Goal: Task Accomplishment & Management: Manage account settings

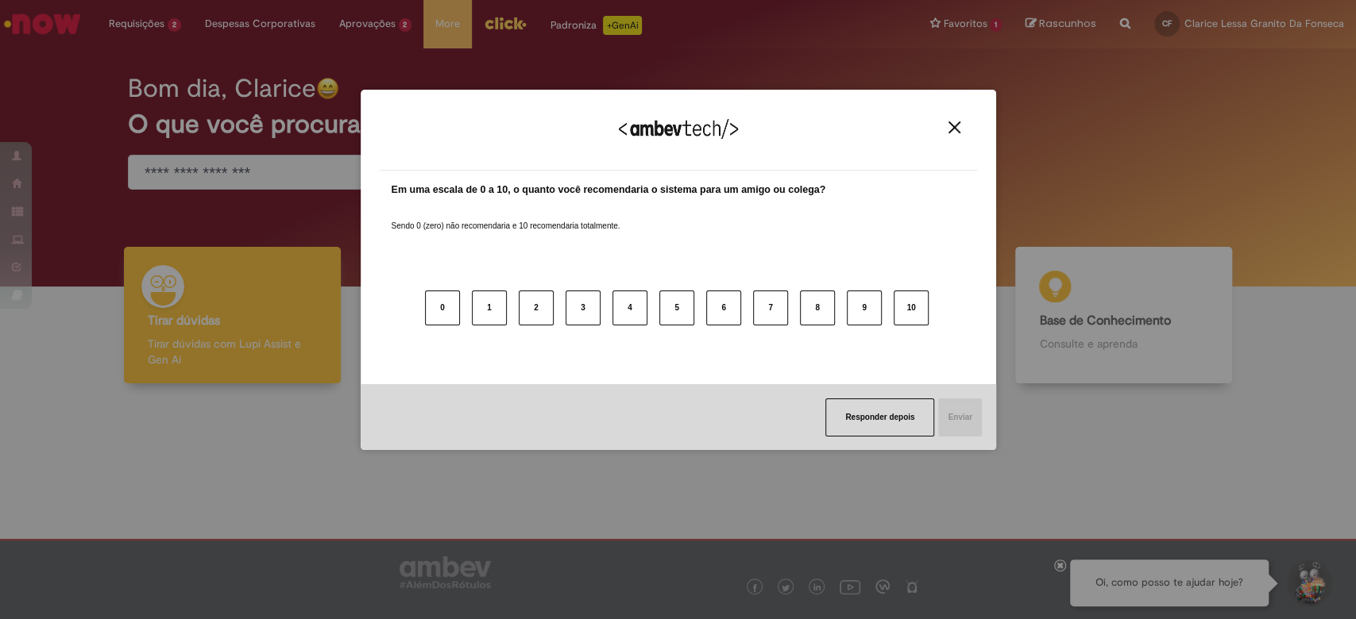
click at [959, 121] on img "Close" at bounding box center [954, 127] width 12 height 12
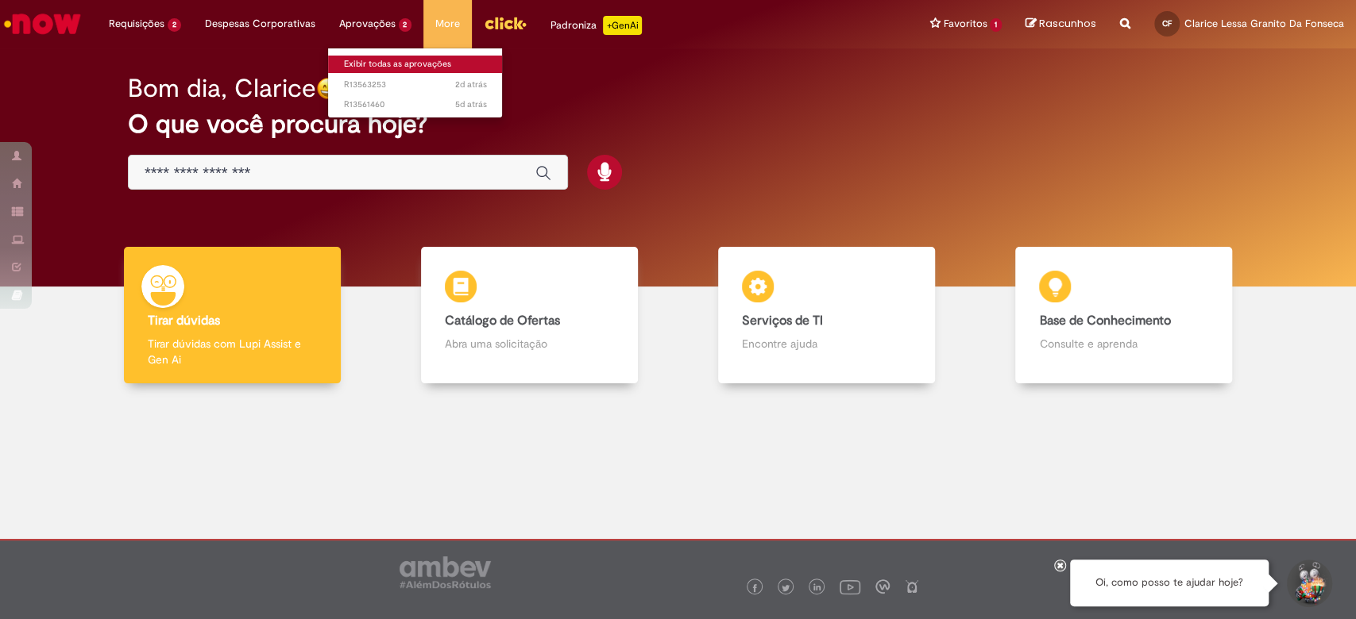
click at [358, 56] on link "Exibir todas as aprovações" at bounding box center [415, 64] width 175 height 17
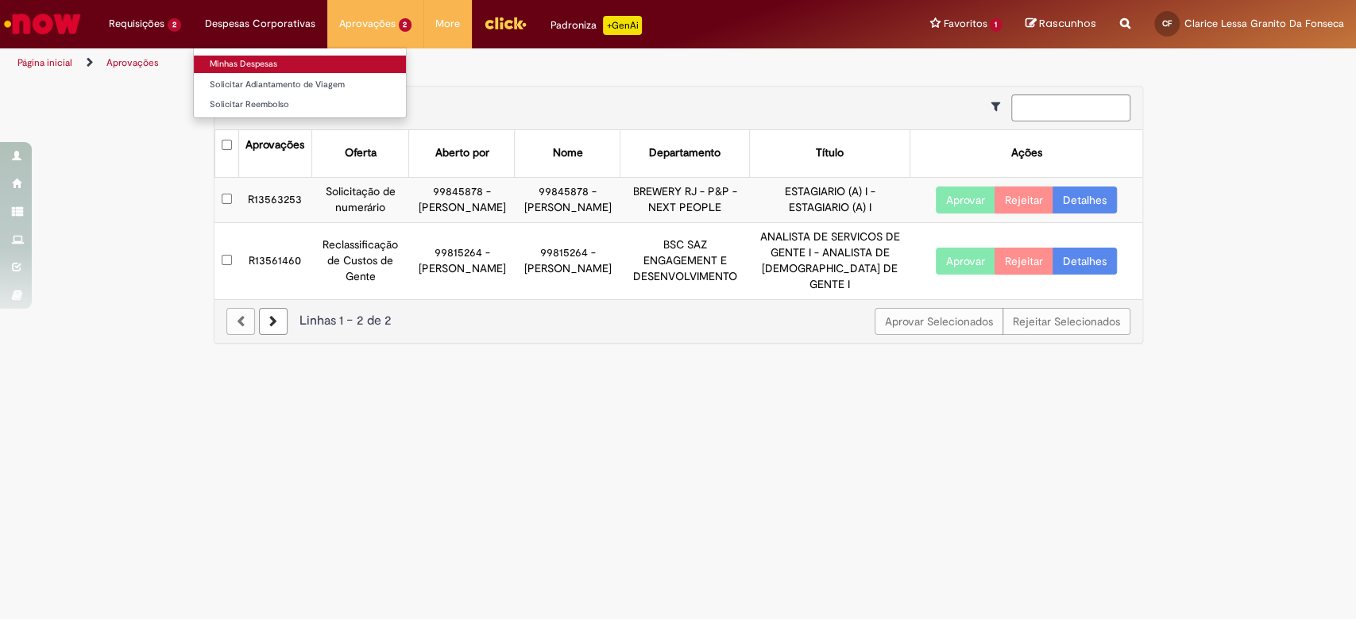
click at [249, 59] on link "Minhas Despesas" at bounding box center [300, 64] width 212 height 17
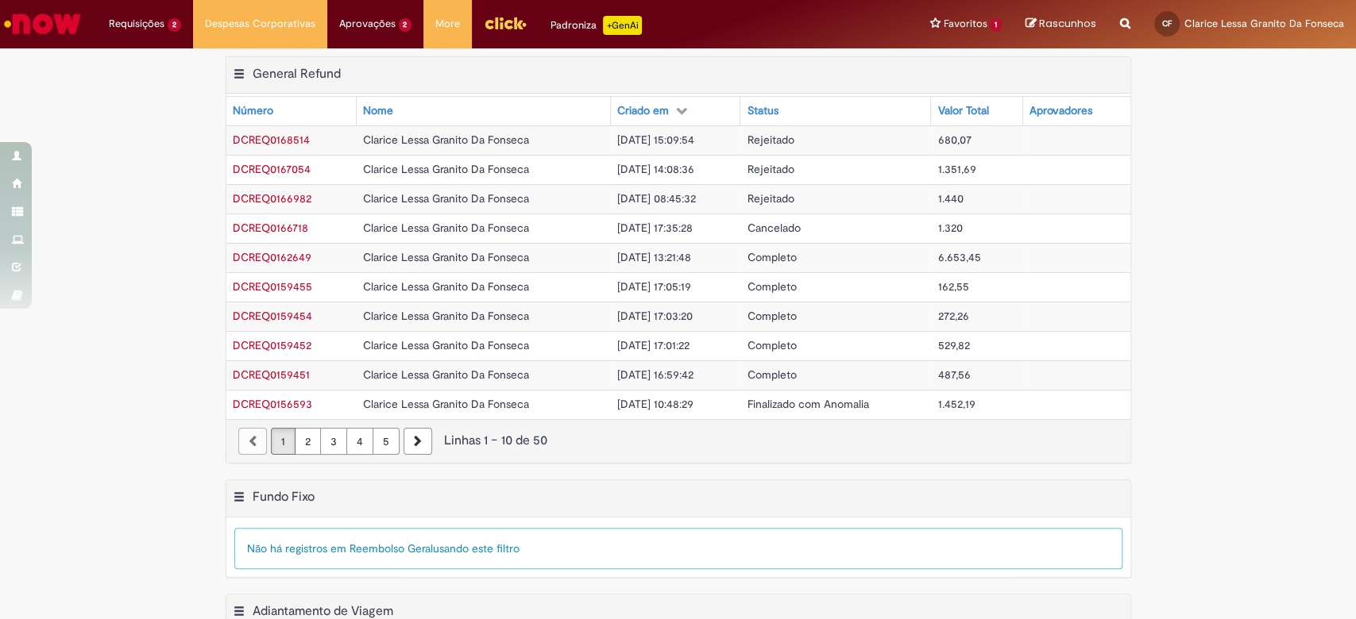
click at [504, 60] on div "Exportar como PDF Exportar como Excel Exportar como CSV General Refund Tabela -…" at bounding box center [678, 75] width 904 height 37
click at [969, 180] on td "1.351,69" at bounding box center [976, 169] width 91 height 29
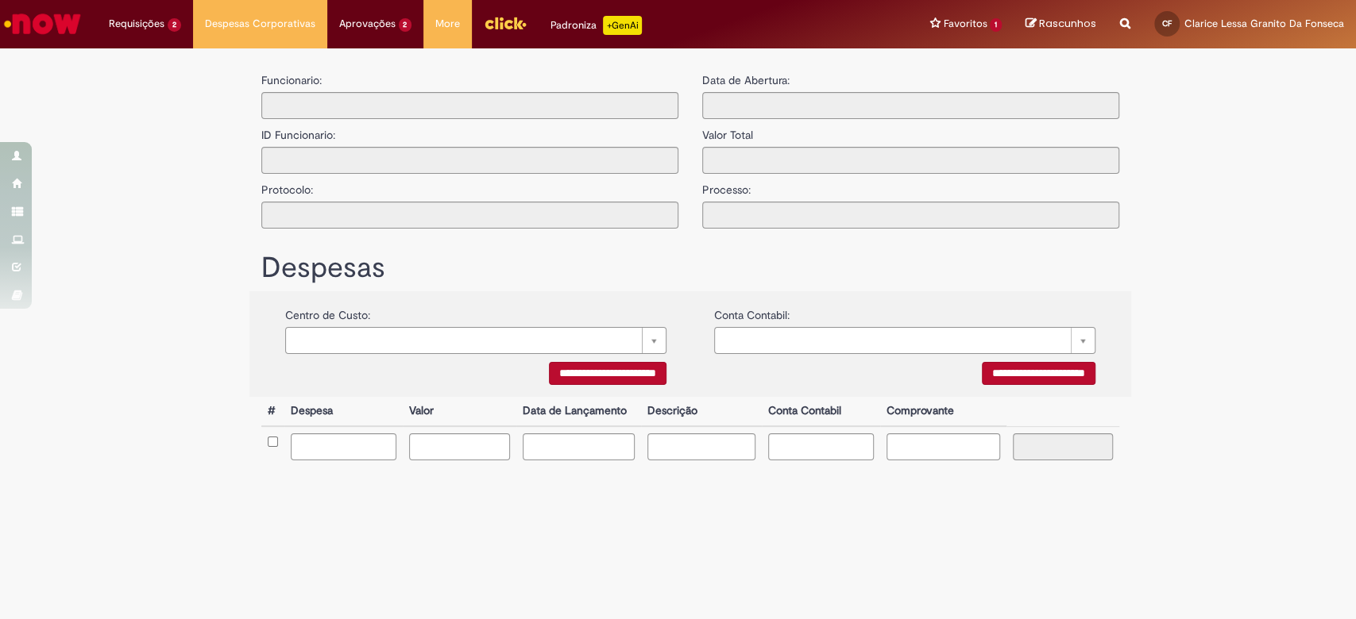
type input "**********"
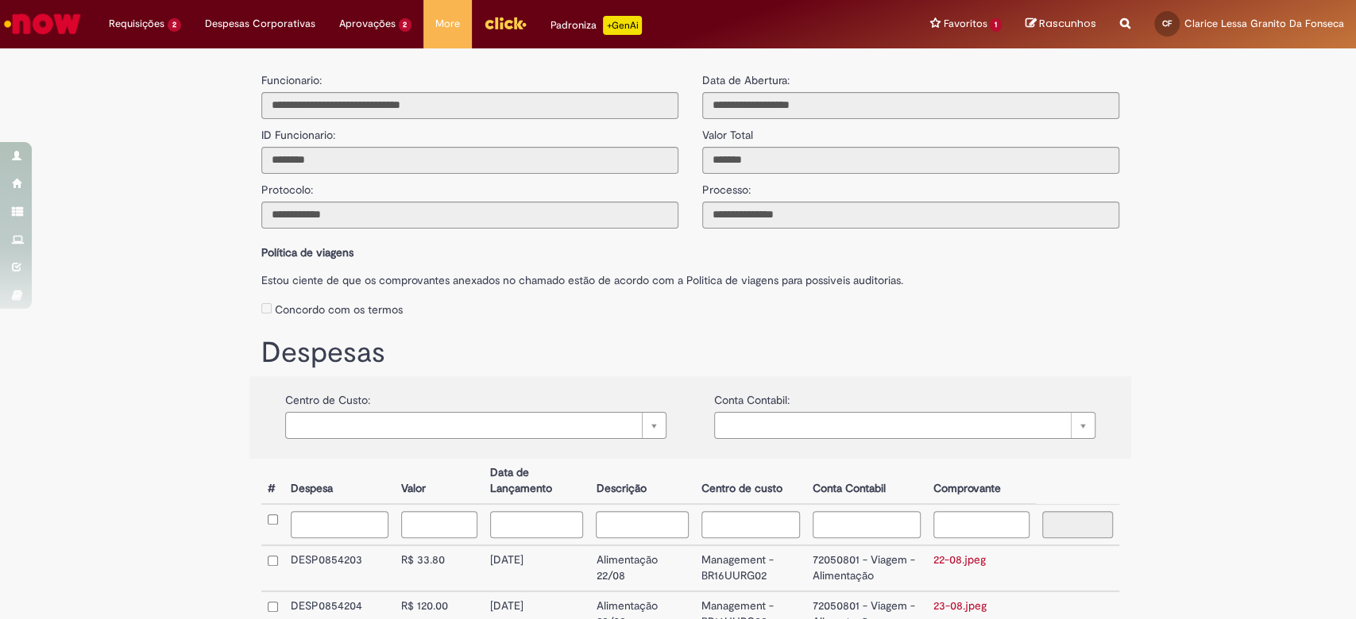
click at [48, 37] on img "Ir para a Homepage" at bounding box center [43, 24] width 82 height 32
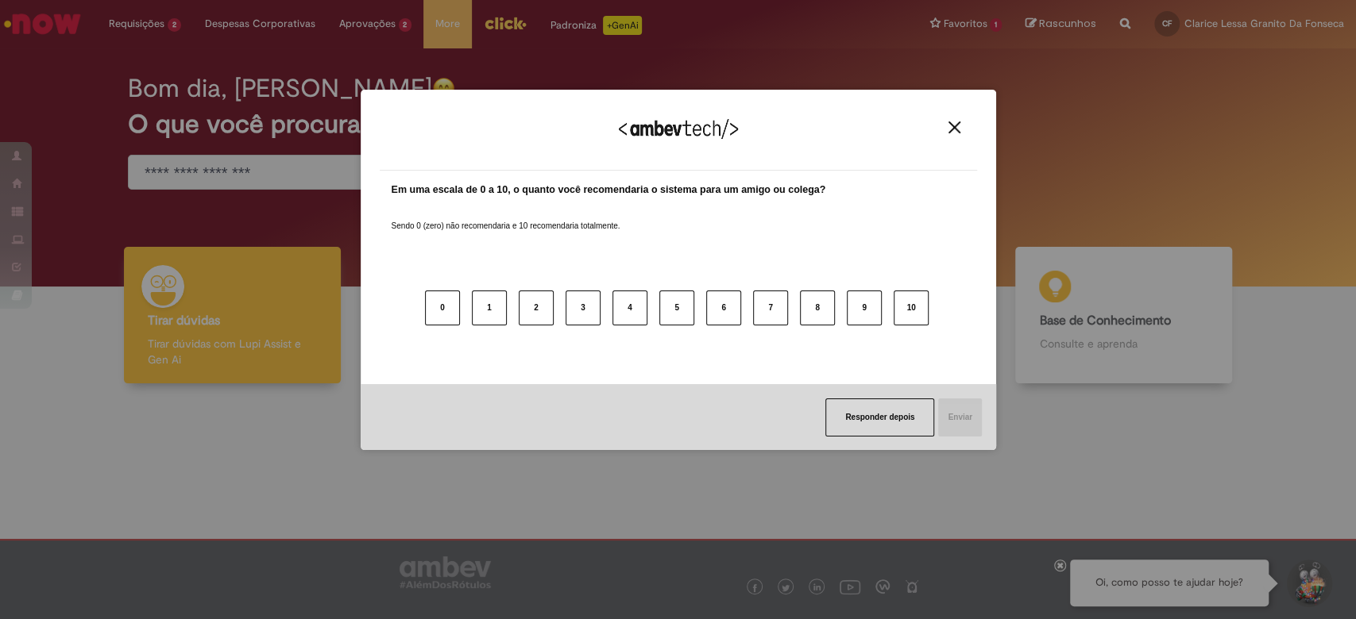
click at [959, 125] on img "Close" at bounding box center [954, 127] width 12 height 12
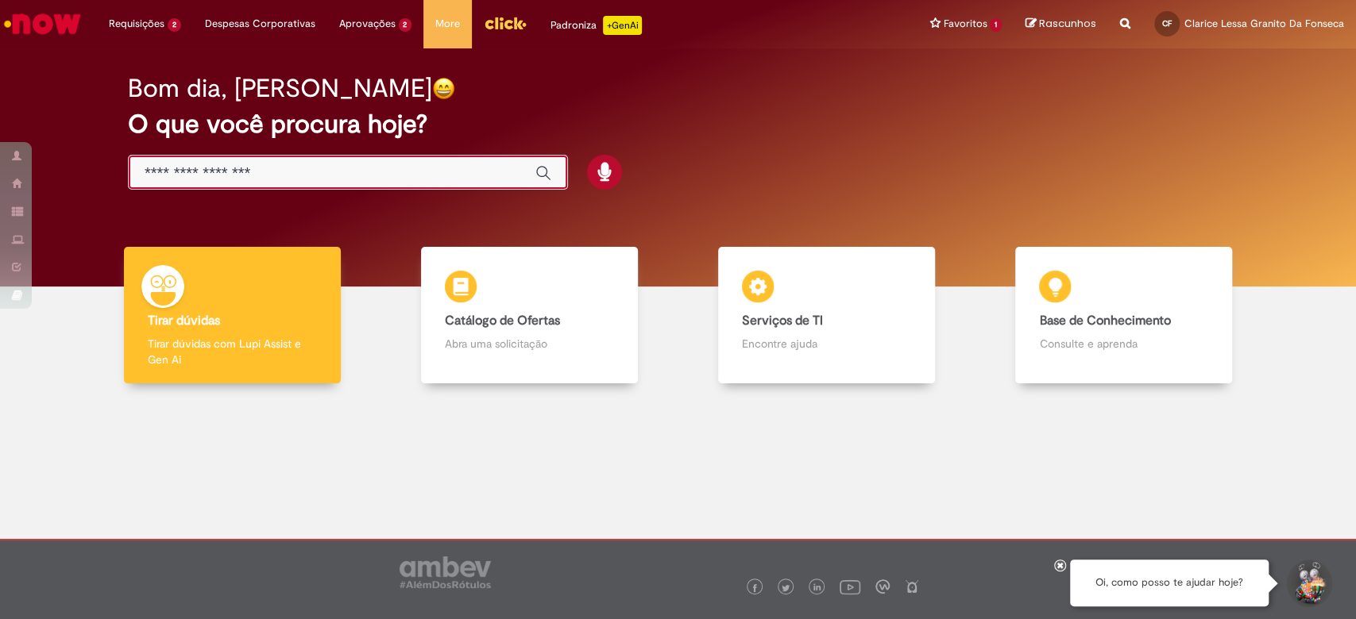
click at [461, 170] on input "Basta digitar aqui" at bounding box center [332, 173] width 375 height 18
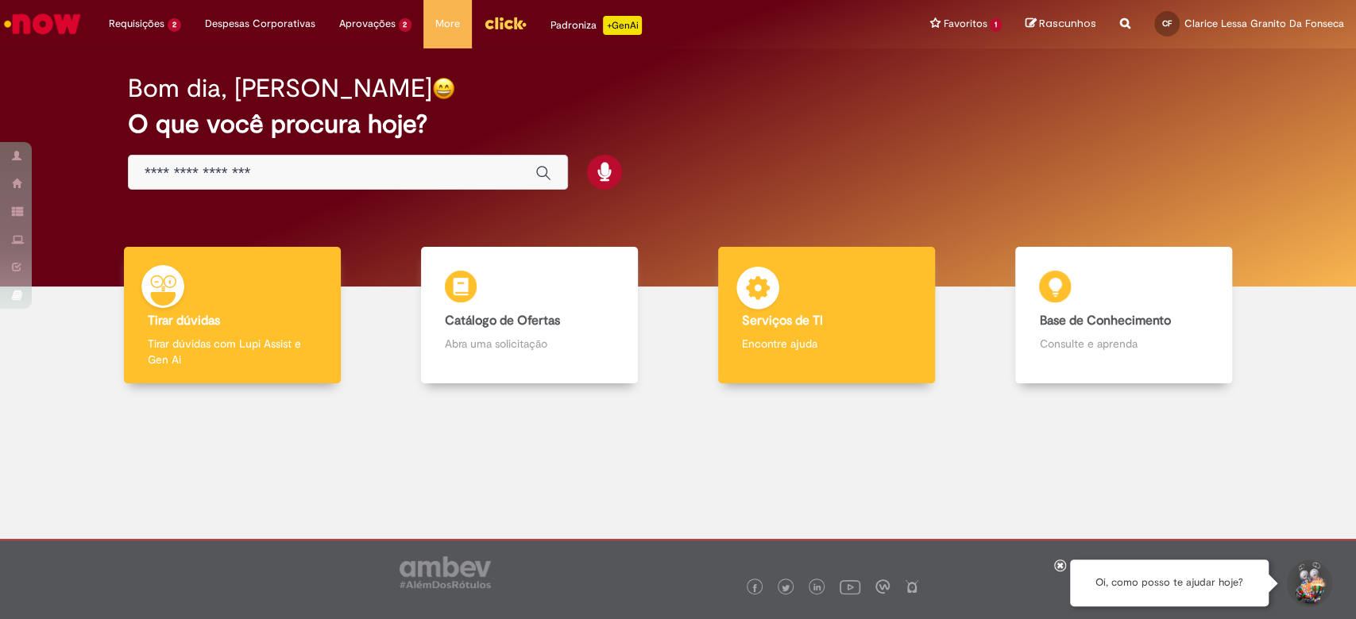
click at [725, 276] on div "Serviços de TI Serviços de TI Encontre ajuda" at bounding box center [826, 315] width 217 height 137
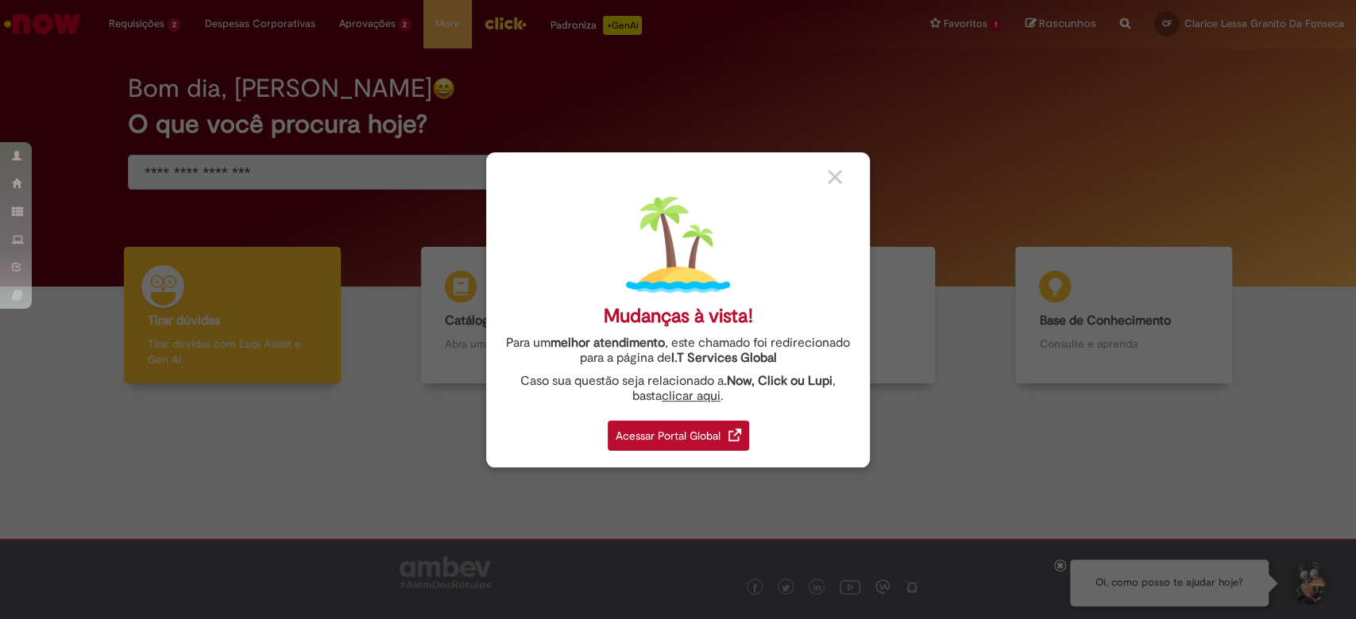
click at [684, 429] on div "Acessar Portal Global" at bounding box center [677, 436] width 141 height 30
